Goal: Download file/media

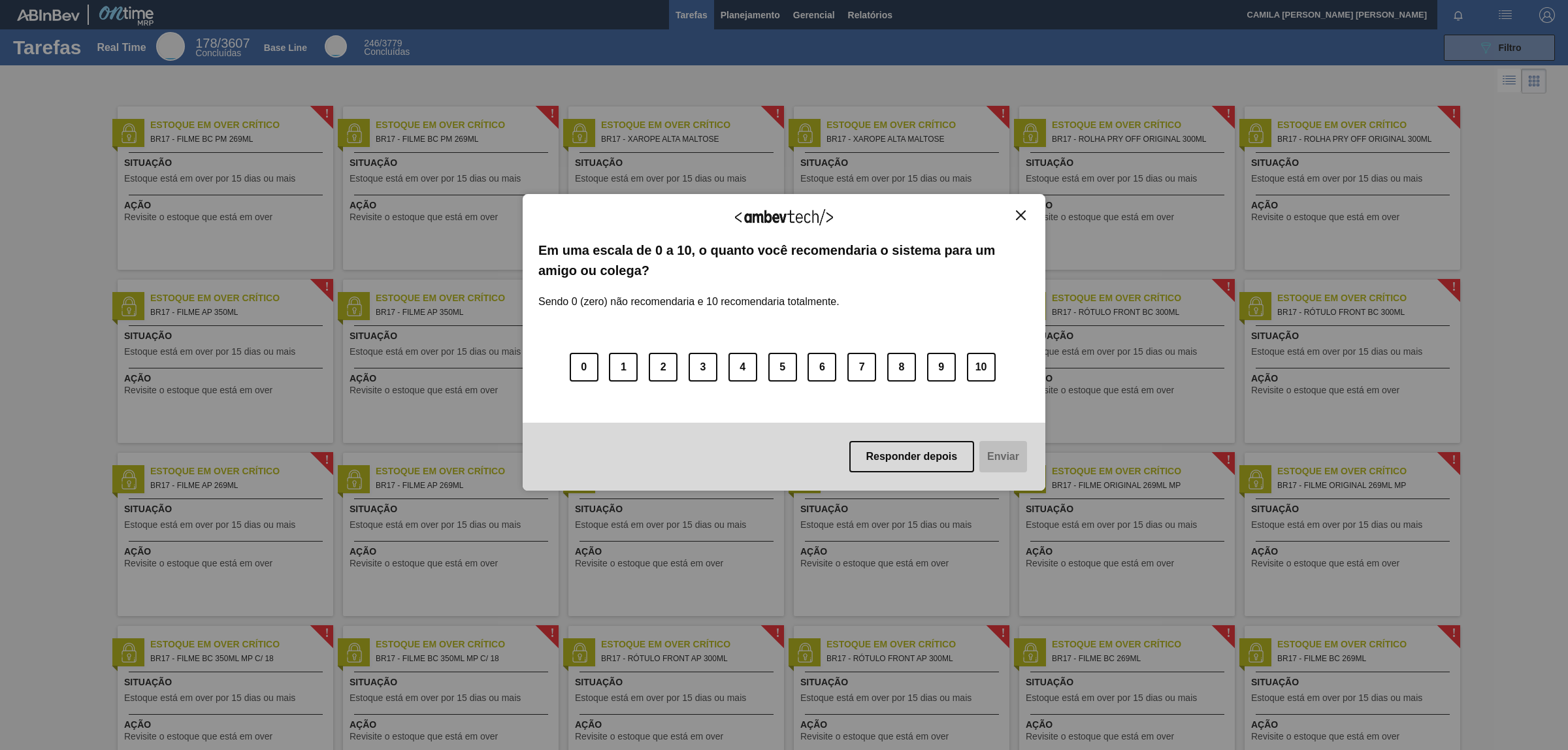
click at [1023, 219] on img "Close" at bounding box center [1021, 215] width 10 height 10
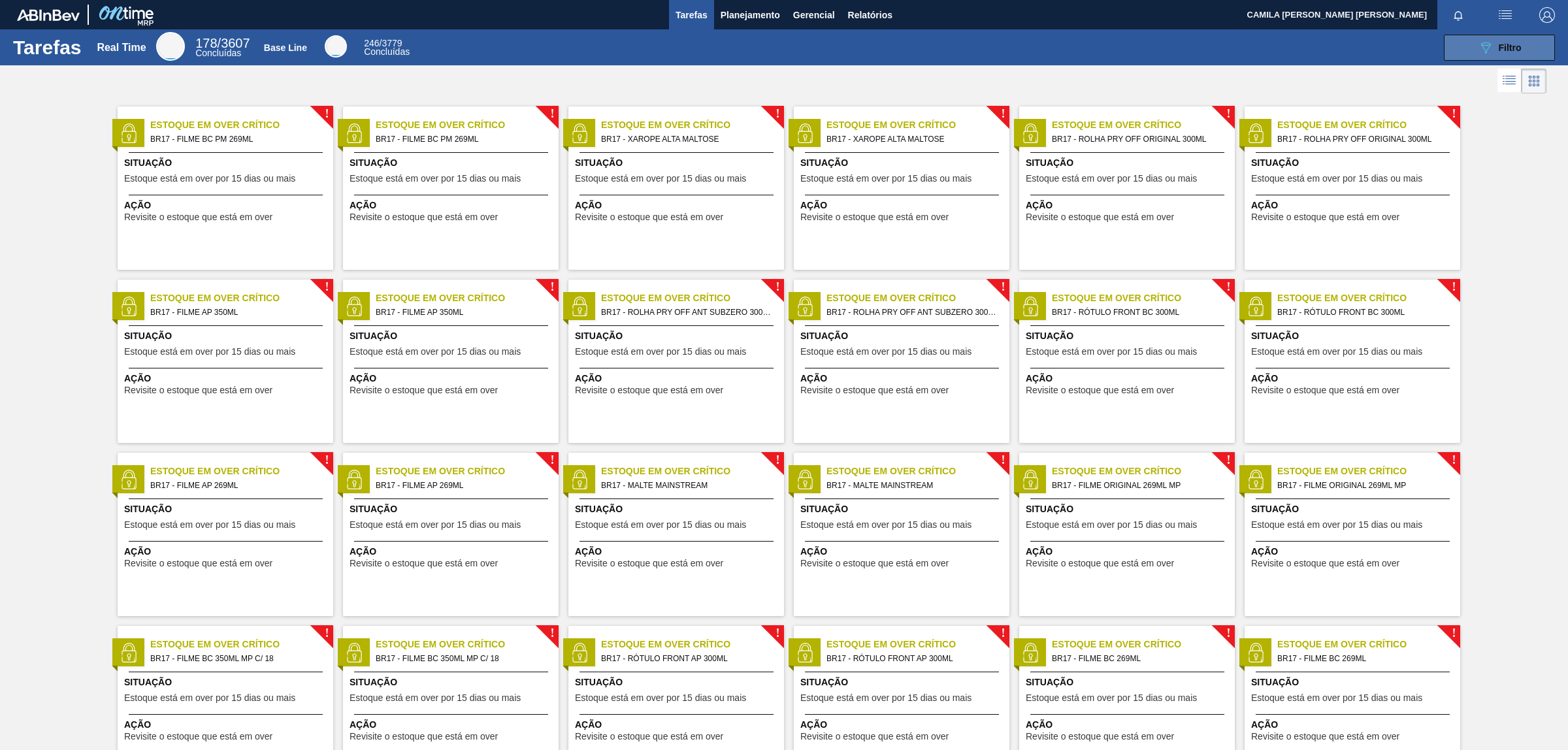
click at [1471, 44] on button "089F7B8B-B2A5-4AFE-B5C0-19BA573D28AC Filtro" at bounding box center [1500, 47] width 111 height 26
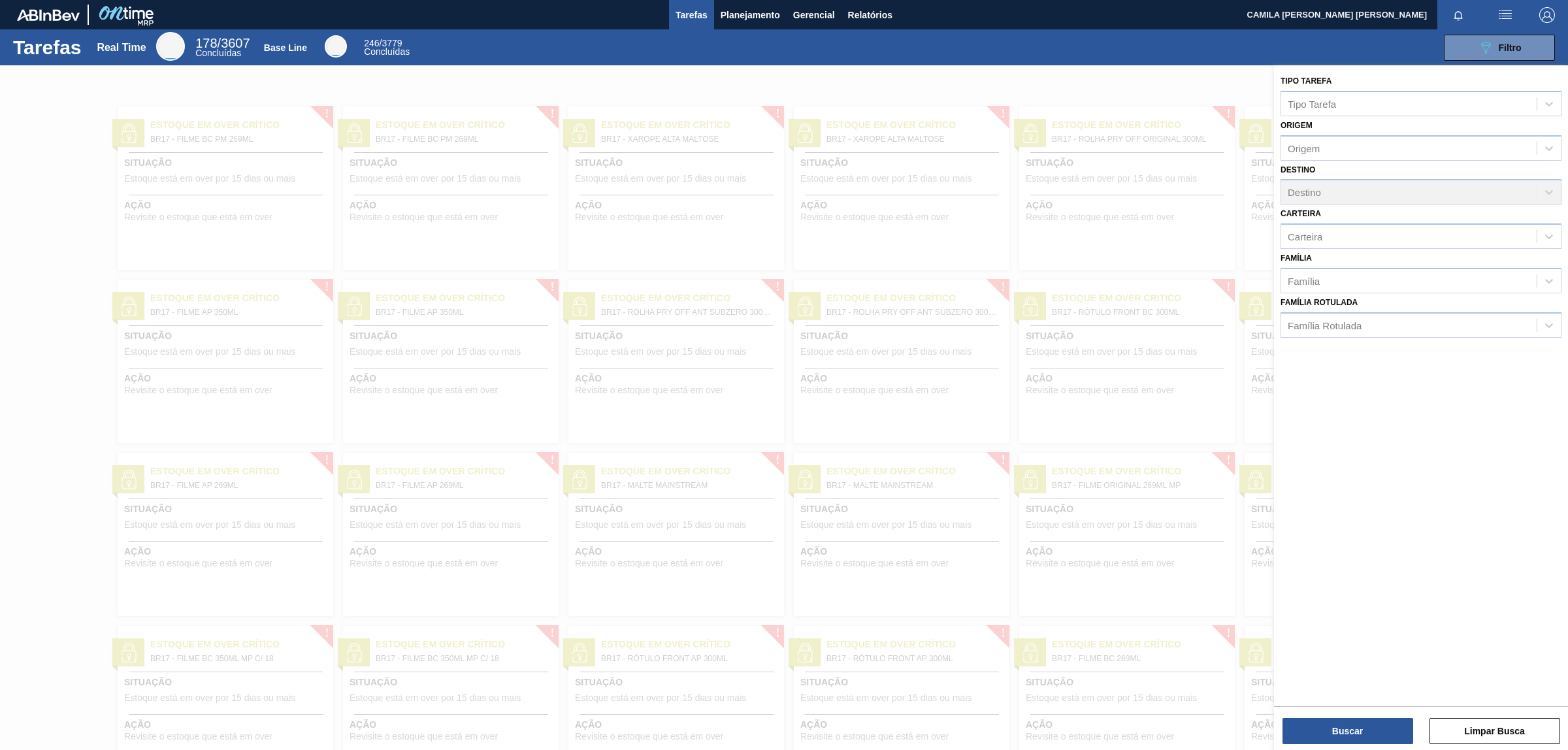
drag, startPoint x: 1124, startPoint y: 36, endPoint x: 882, endPoint y: 49, distance: 242.3
click at [1099, 39] on div "089F7B8B-B2A5-4AFE-B5C0-19BA573D28AC Filtro" at bounding box center [990, 47] width 1142 height 26
click at [880, 11] on span "Relatórios" at bounding box center [870, 15] width 44 height 16
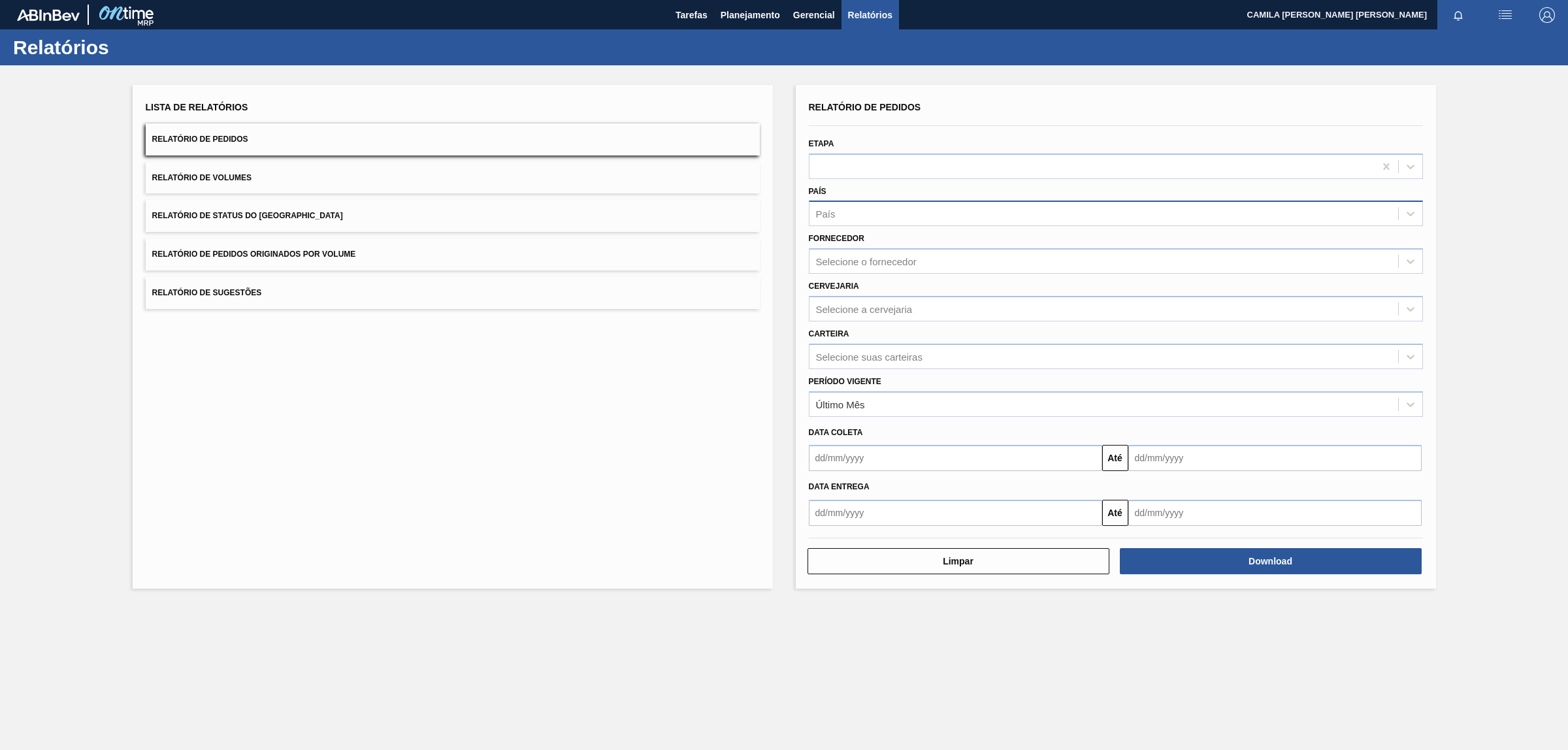
click at [874, 212] on div "País" at bounding box center [1104, 214] width 589 height 19
click at [885, 258] on div "BR - [GEOGRAPHIC_DATA]" at bounding box center [1116, 245] width 614 height 29
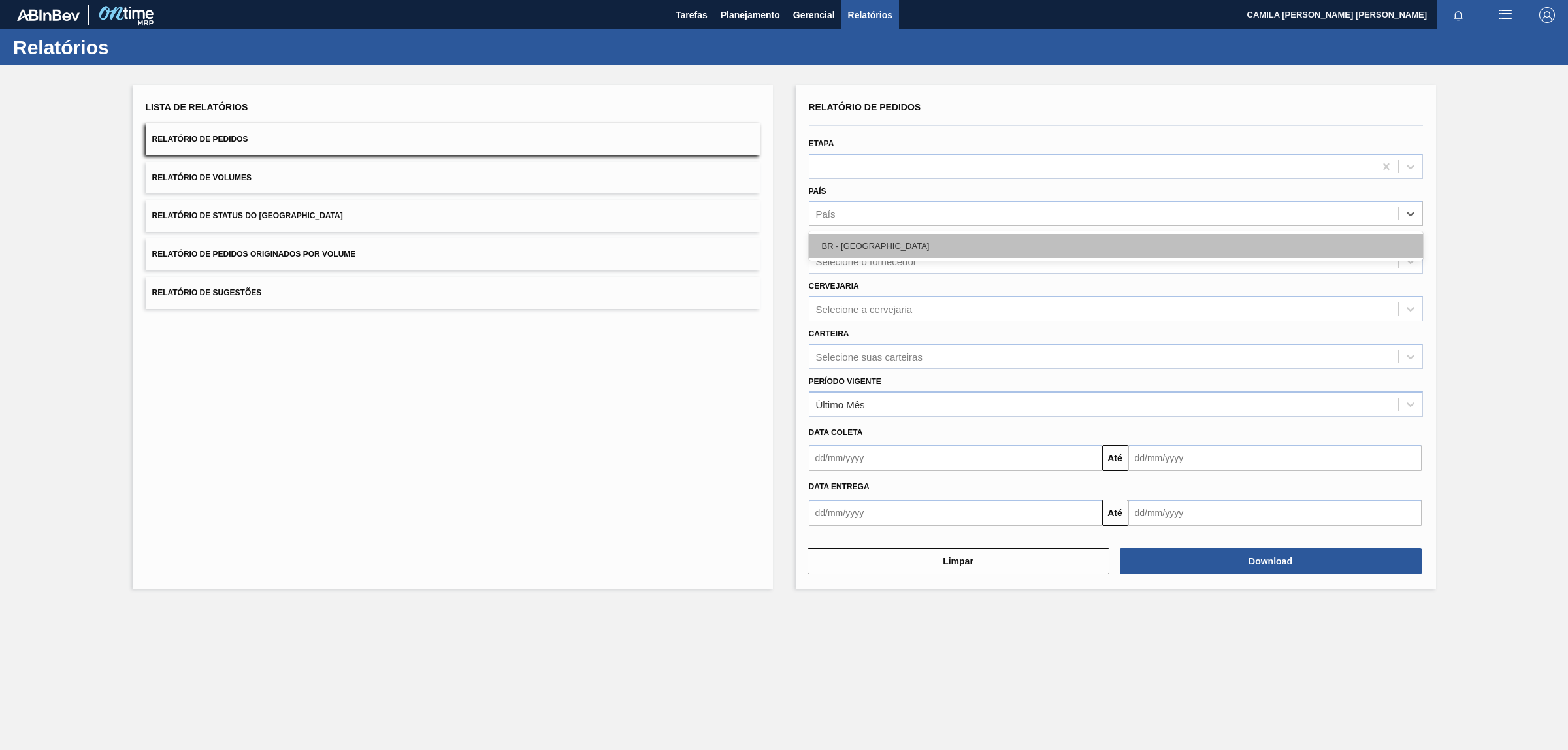
click at [870, 245] on div "BR - [GEOGRAPHIC_DATA]" at bounding box center [1116, 245] width 614 height 24
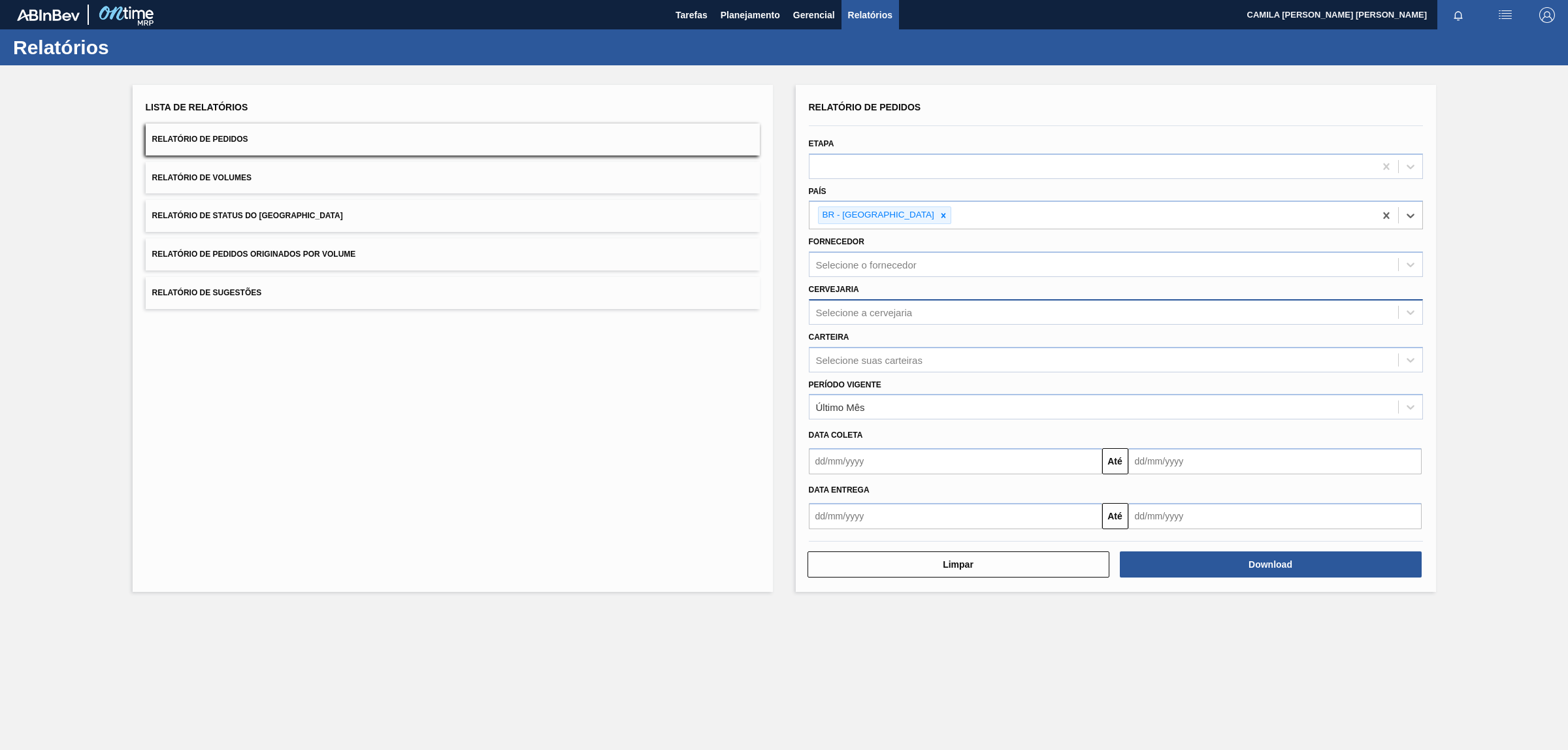
click at [902, 308] on div "Selecione a cervejaria" at bounding box center [864, 312] width 96 height 11
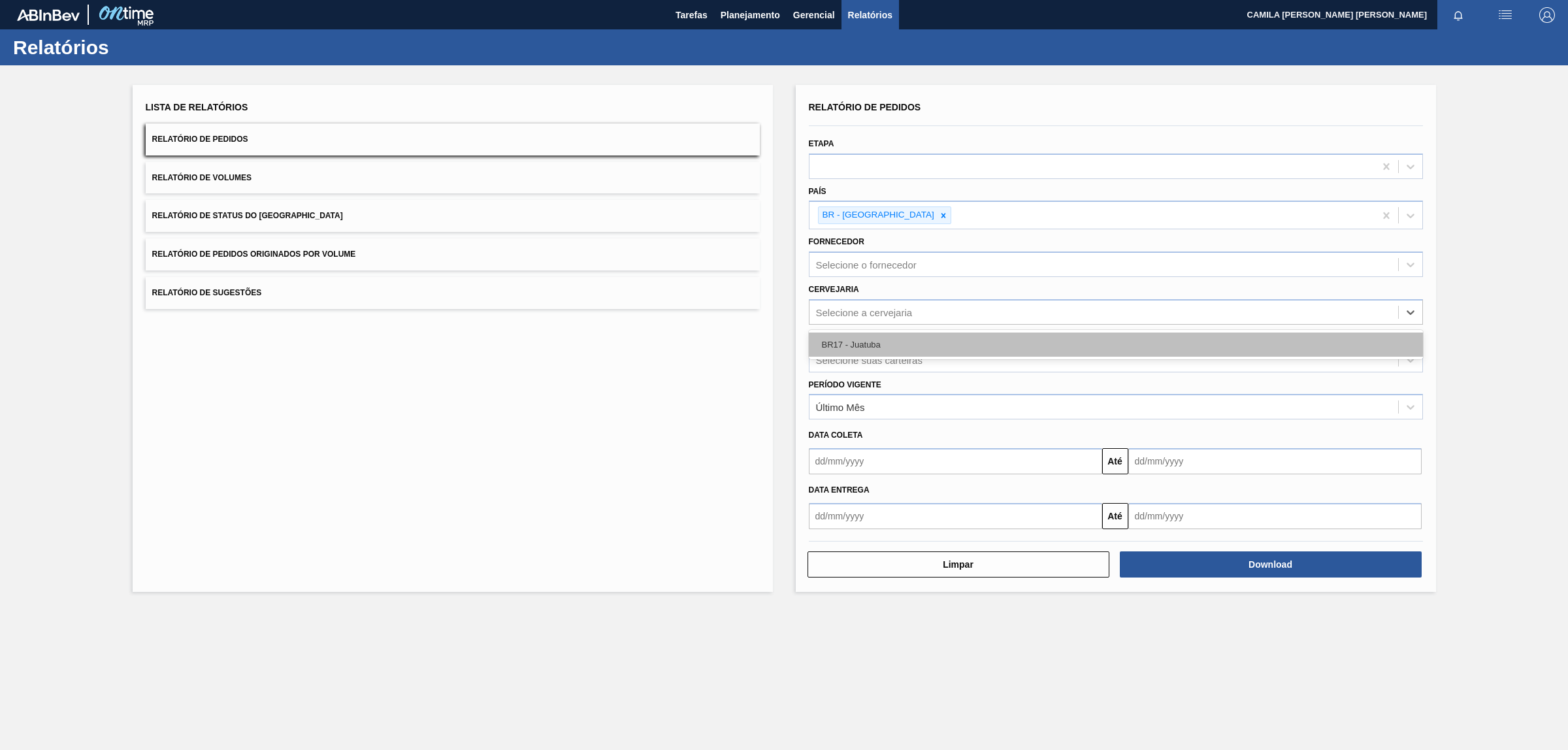
click at [883, 338] on div "BR17 - Juatuba" at bounding box center [1116, 344] width 614 height 24
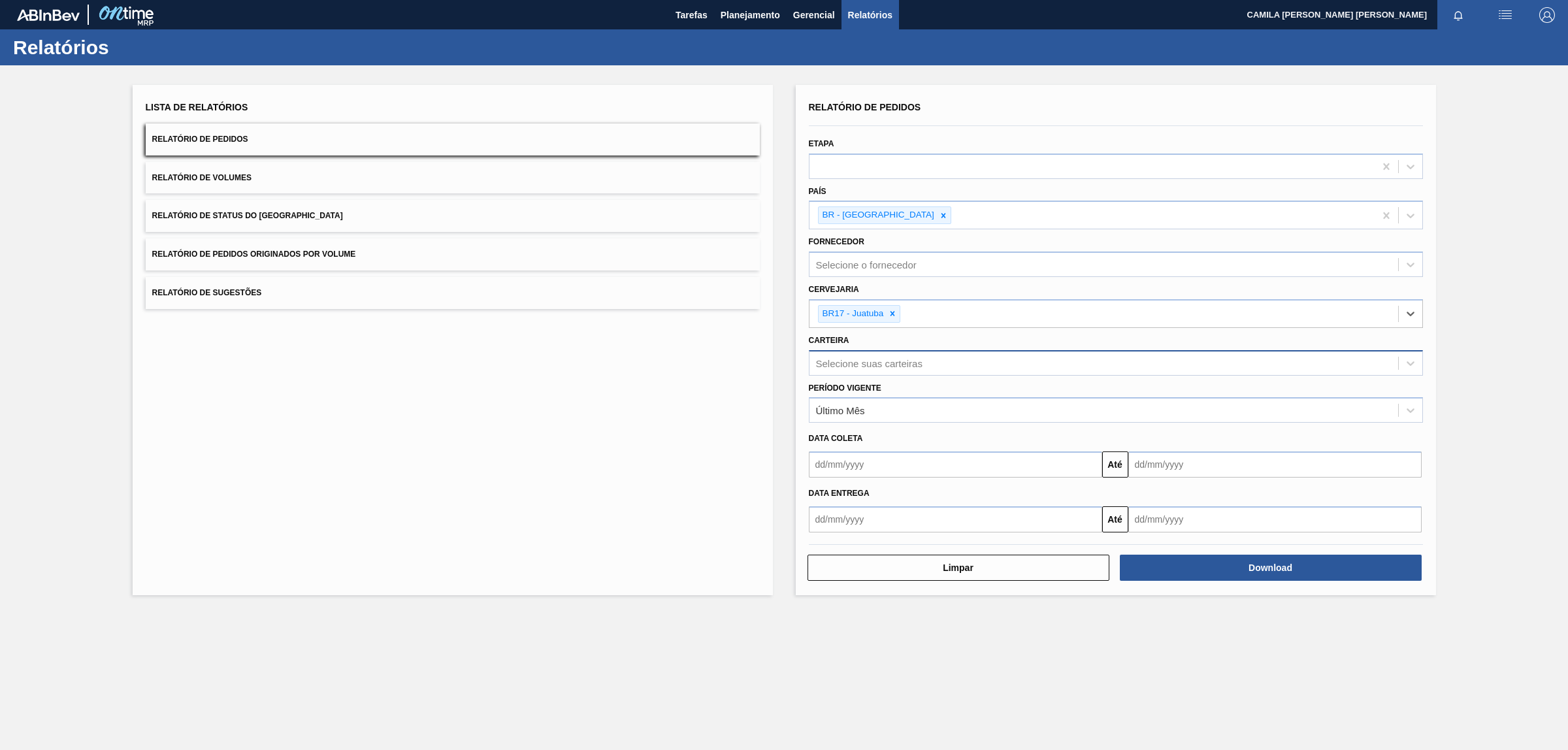
click at [869, 363] on div "Selecione suas carteiras" at bounding box center [869, 363] width 106 height 11
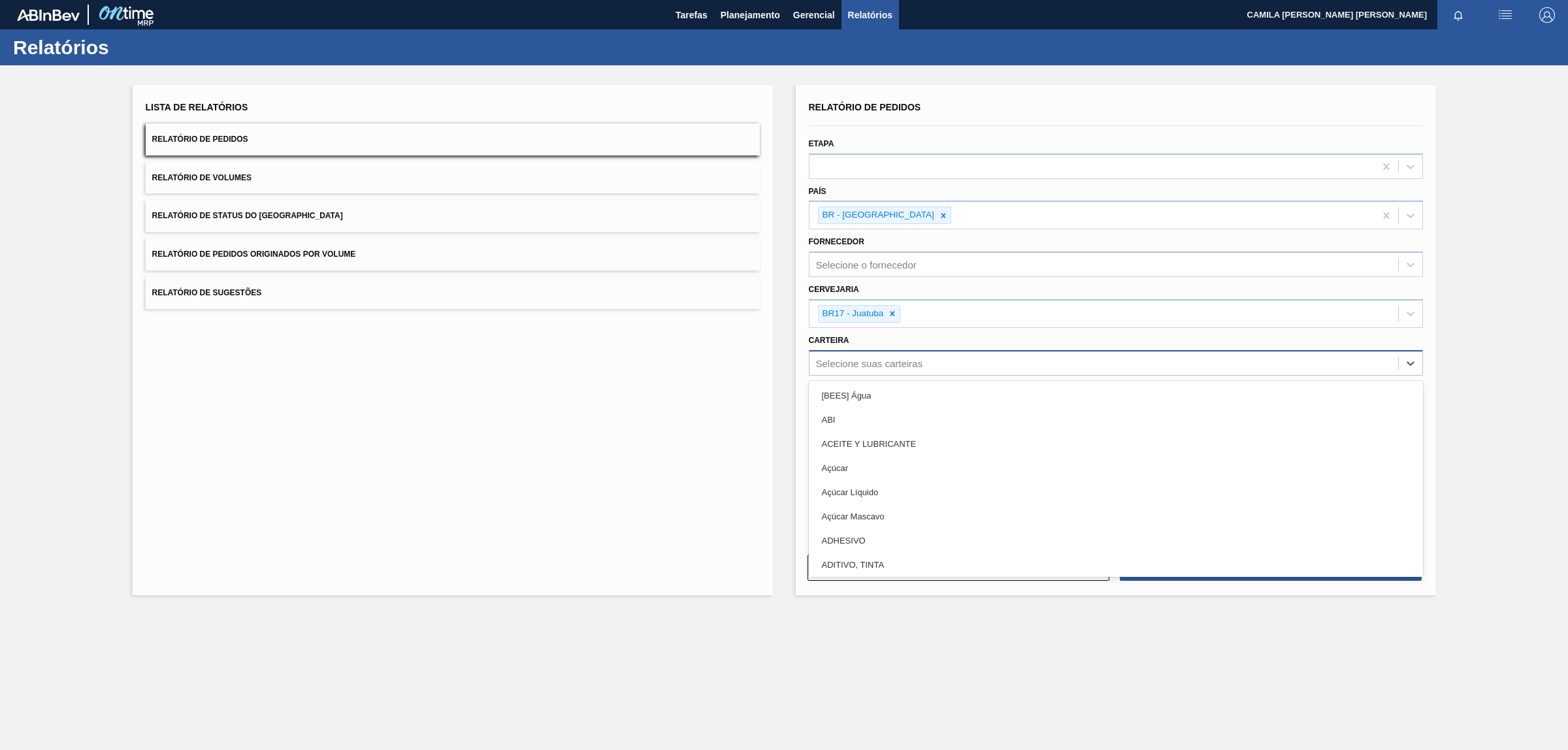
click at [869, 363] on div "Selecione suas carteiras" at bounding box center [869, 363] width 106 height 11
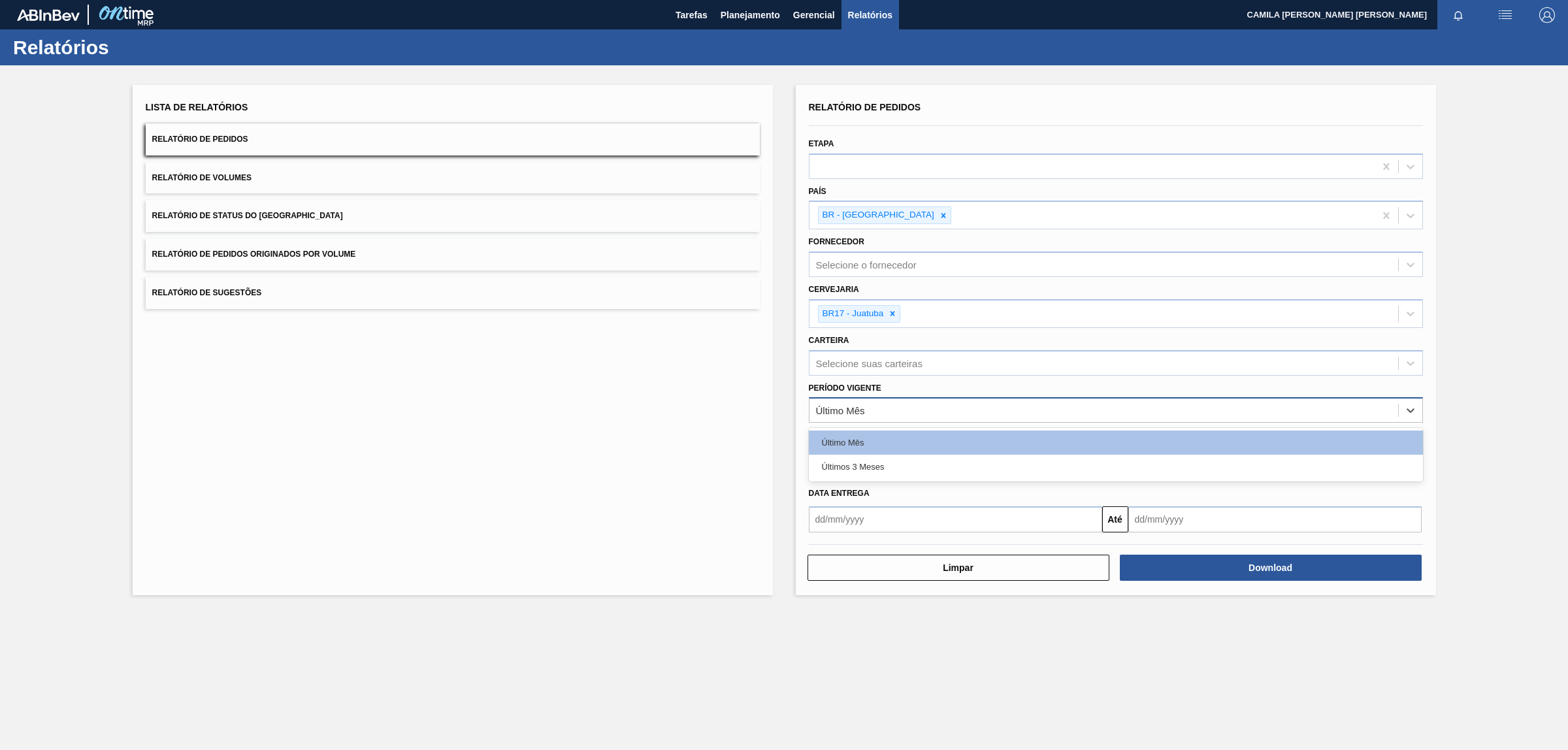
click at [889, 406] on div "Último Mês" at bounding box center [1104, 410] width 589 height 19
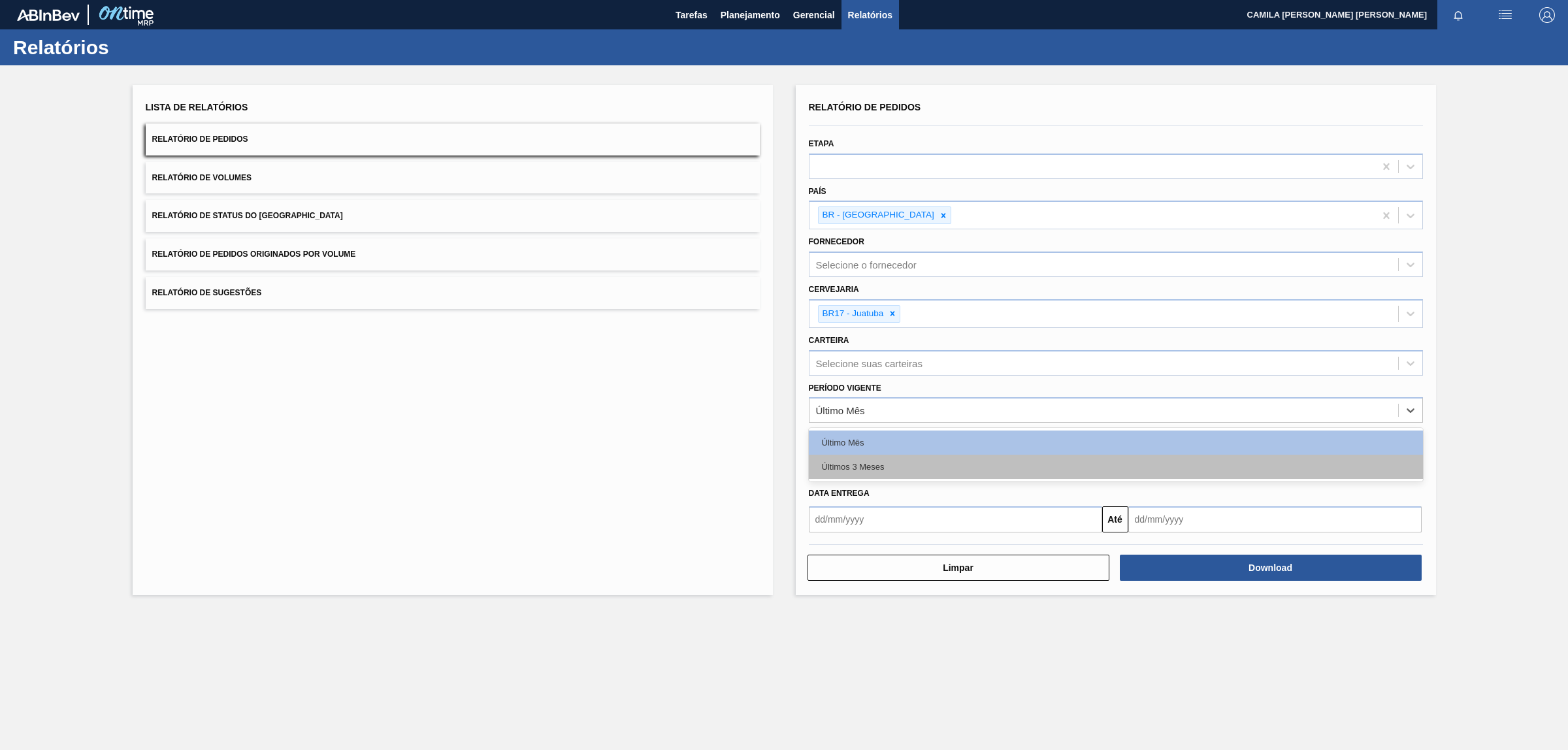
click at [883, 462] on div "Últimos 3 Meses" at bounding box center [1116, 466] width 614 height 24
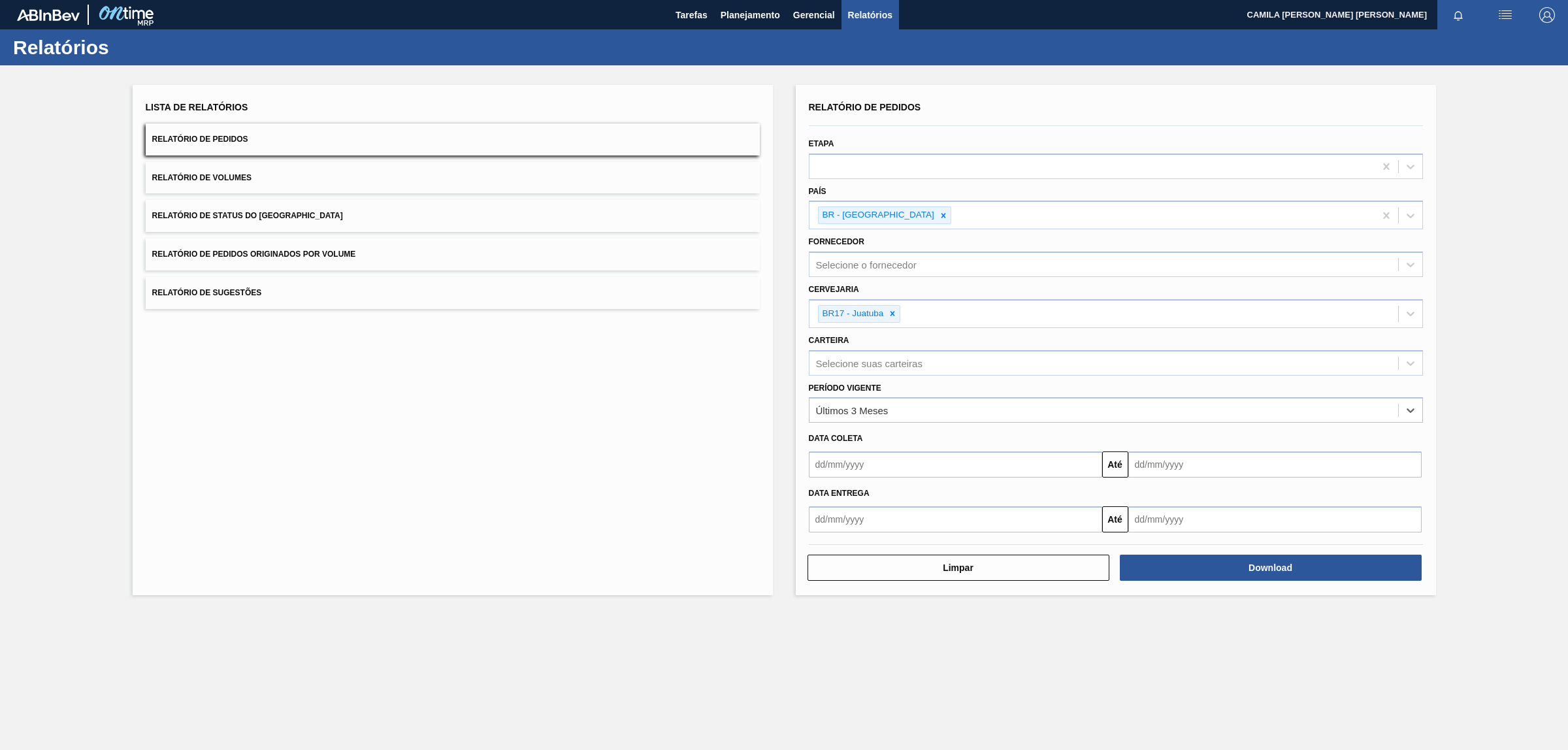
click at [849, 523] on input "text" at bounding box center [955, 519] width 293 height 26
click at [817, 547] on button "Previous Month" at bounding box center [820, 550] width 9 height 9
click at [932, 593] on div "1" at bounding box center [929, 592] width 17 height 17
type input "[DATE]"
drag, startPoint x: 1222, startPoint y: 516, endPoint x: 1291, endPoint y: 514, distance: 69.0
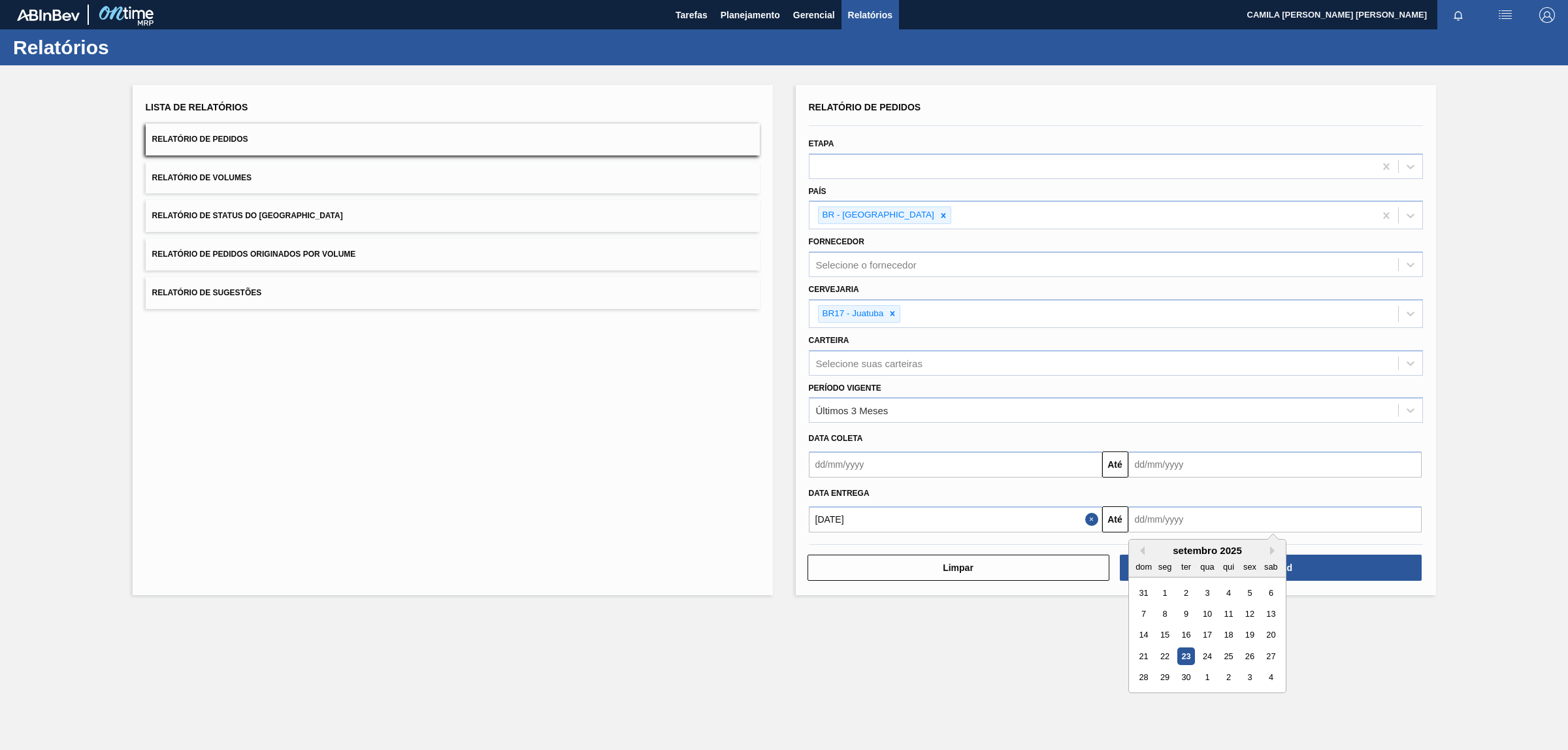
click at [1230, 516] on input "text" at bounding box center [1275, 519] width 293 height 26
click at [1277, 547] on button "Next Month" at bounding box center [1275, 550] width 9 height 9
drag, startPoint x: 1268, startPoint y: 676, endPoint x: 1274, endPoint y: 650, distance: 26.7
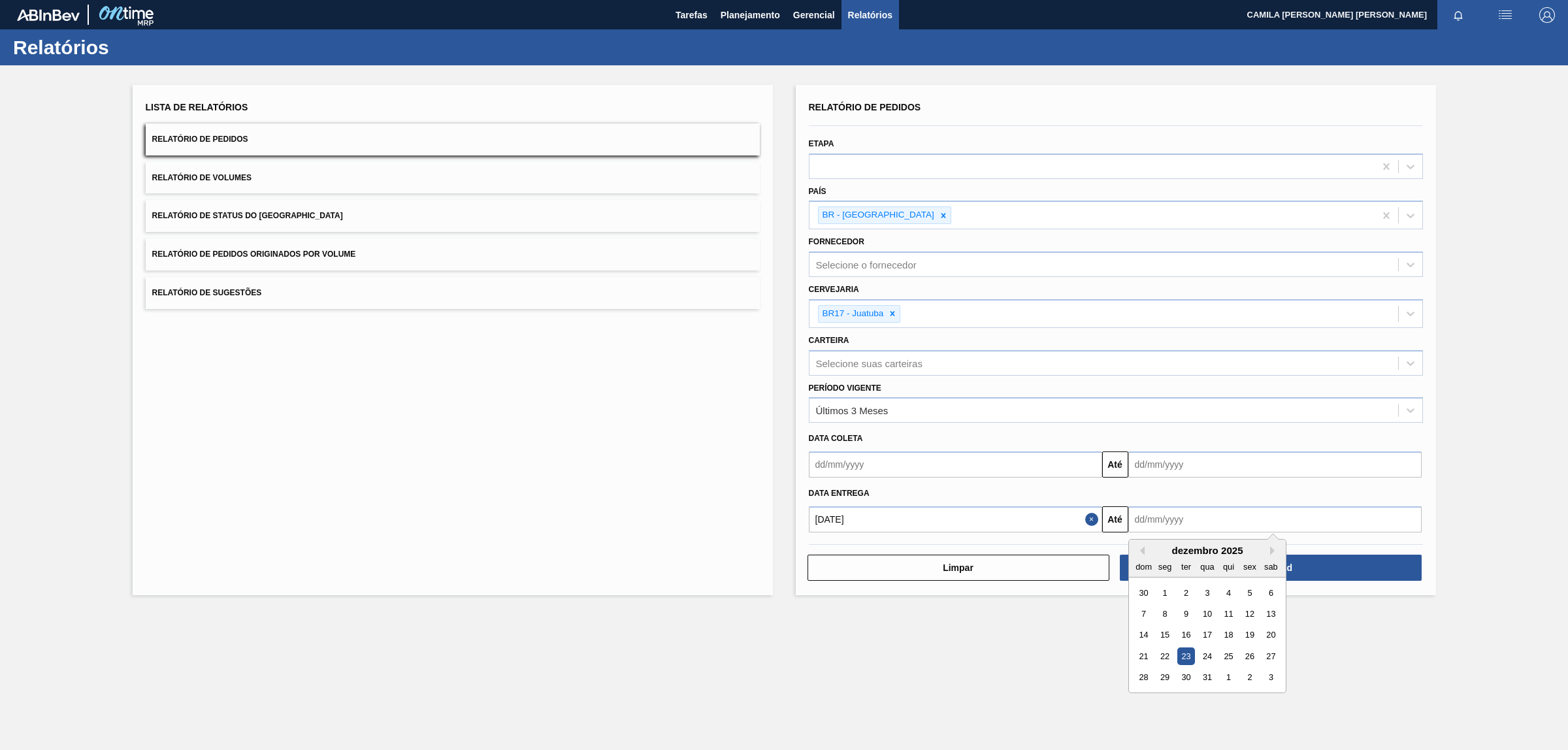
click at [1269, 676] on div "3" at bounding box center [1270, 677] width 17 height 17
type input "[DATE]"
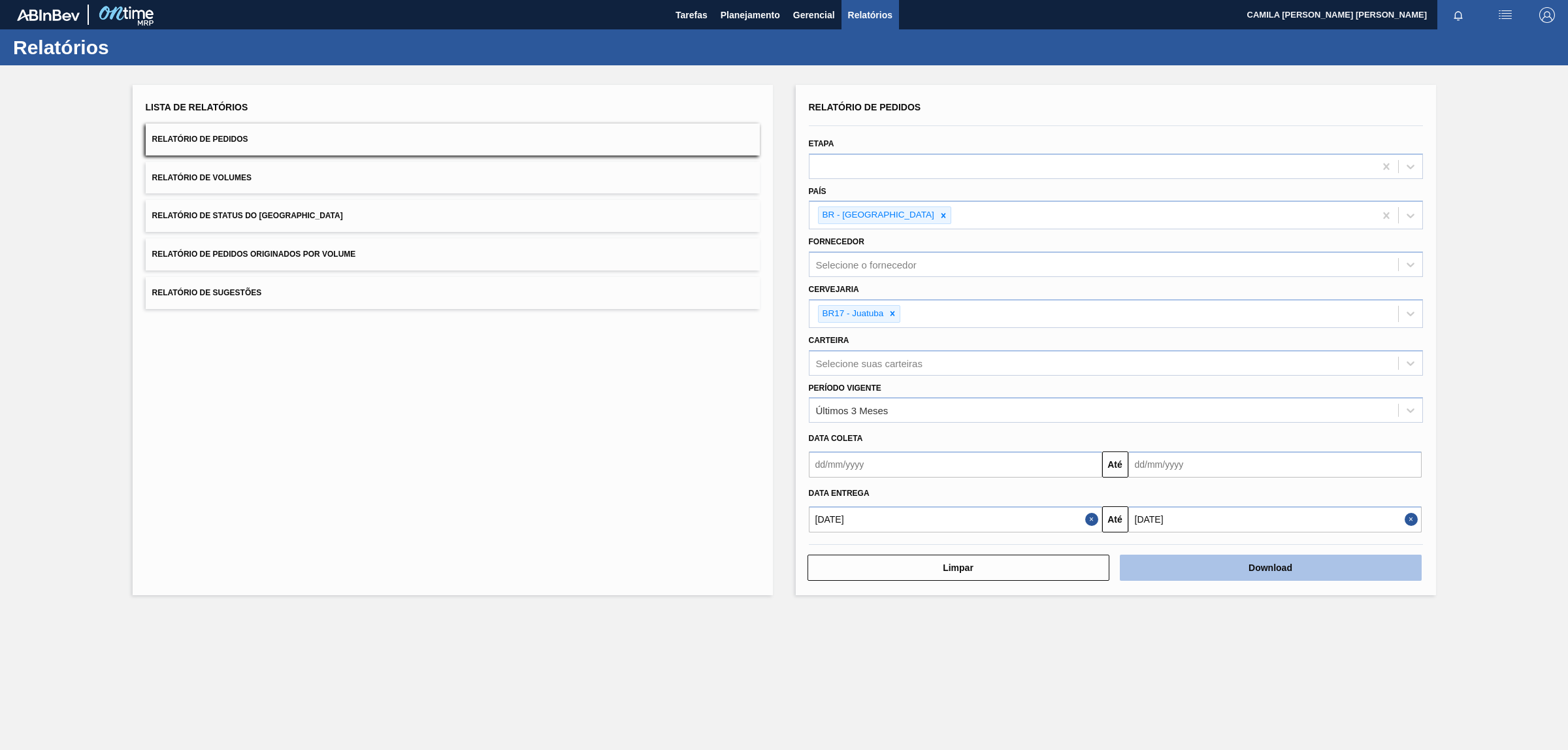
click at [1261, 572] on button "Download" at bounding box center [1270, 567] width 302 height 26
